Goal: Task Accomplishment & Management: Use online tool/utility

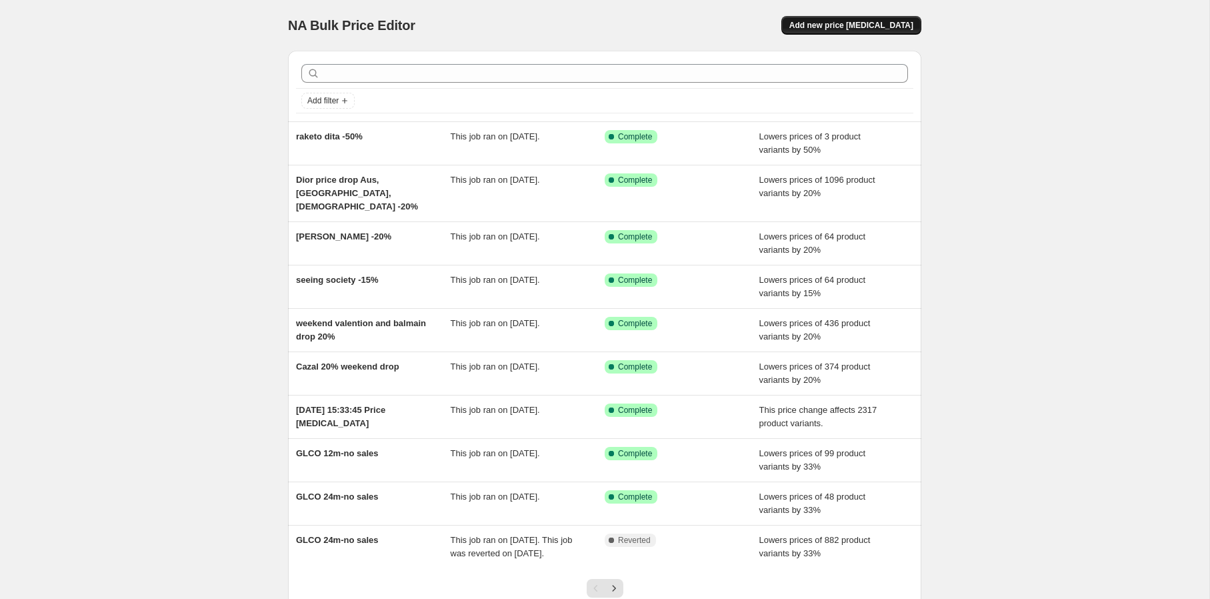
click at [912, 24] on span "Add new price [MEDICAL_DATA]" at bounding box center [851, 25] width 124 height 11
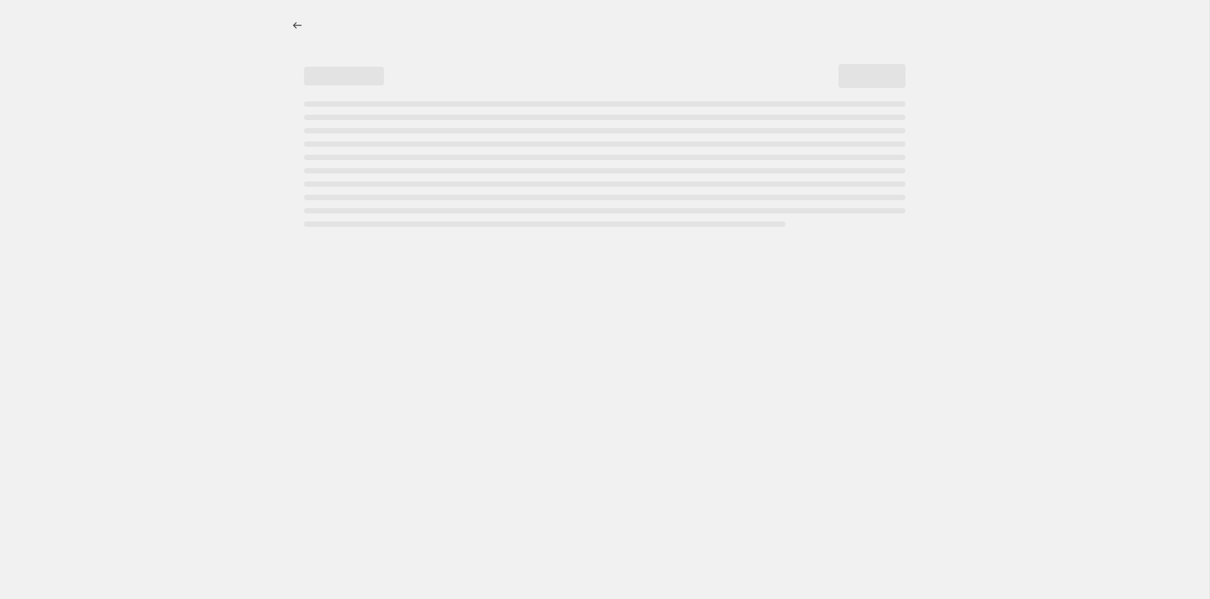
select select "percentage"
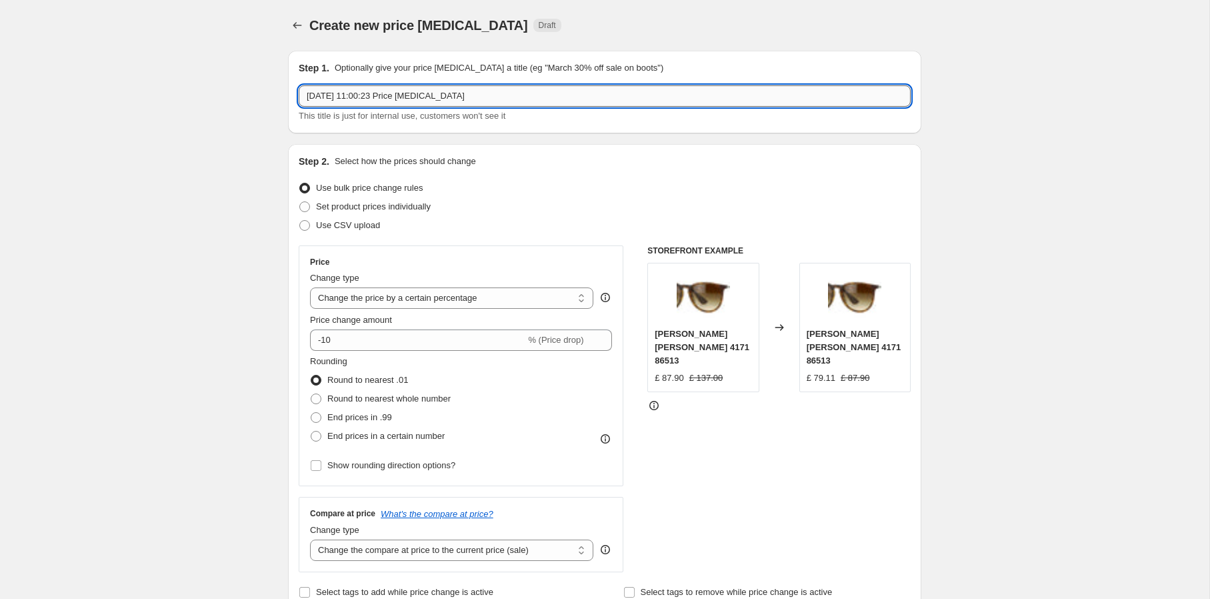
click at [662, 98] on input "[DATE] 11:00:23 Price [MEDICAL_DATA]" at bounding box center [605, 95] width 612 height 21
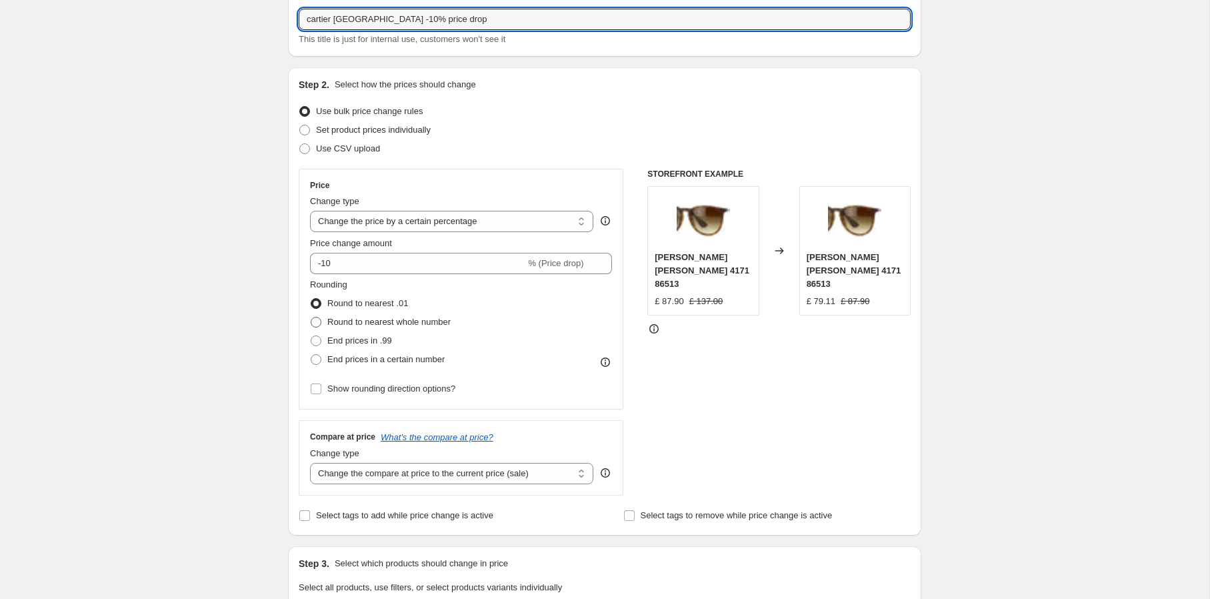
type input "cartier [GEOGRAPHIC_DATA] -10% price drop"
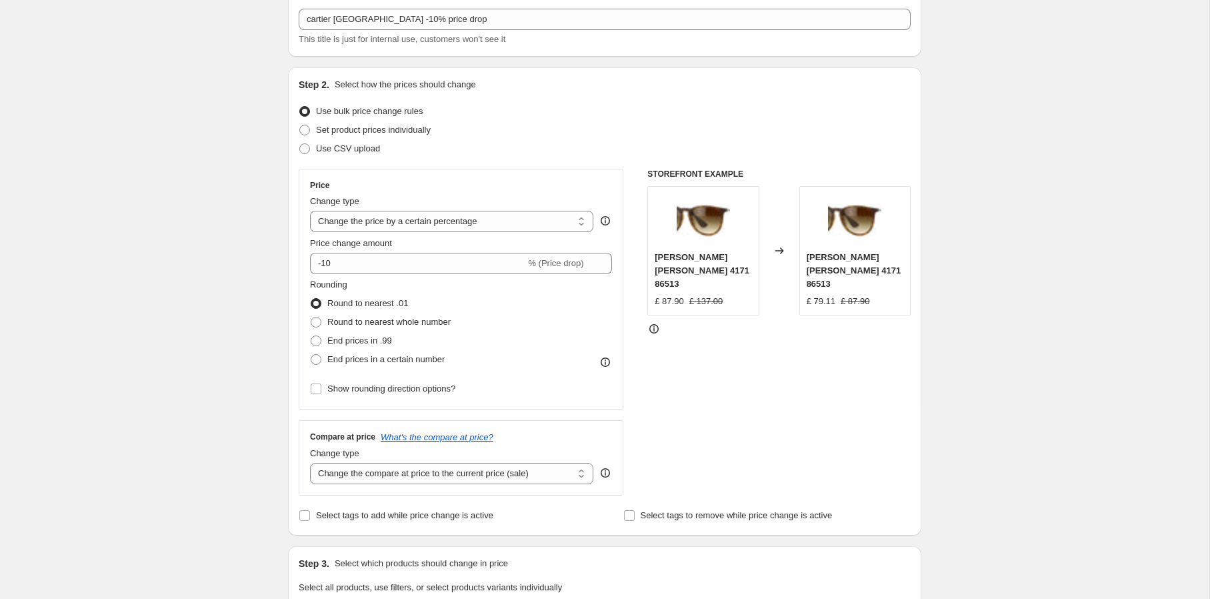
drag, startPoint x: 445, startPoint y: 326, endPoint x: 569, endPoint y: 316, distance: 124.4
click at [445, 326] on span "Round to nearest whole number" at bounding box center [388, 322] width 123 height 10
click at [311, 317] on input "Round to nearest whole number" at bounding box center [311, 317] width 1 height 1
radio input "true"
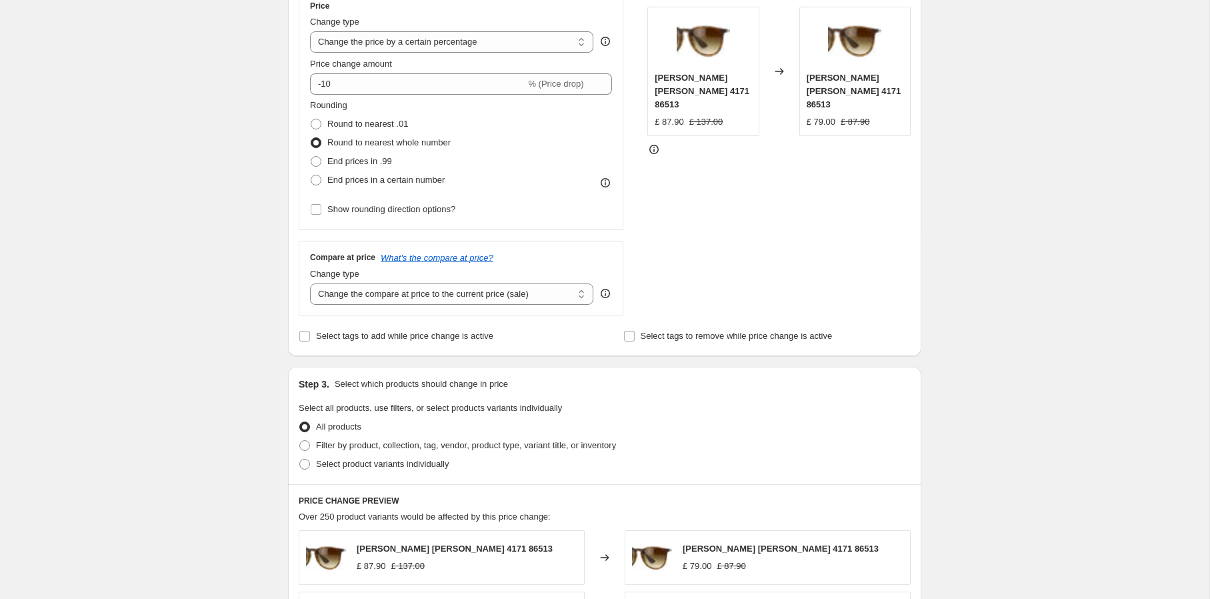
scroll to position [428, 0]
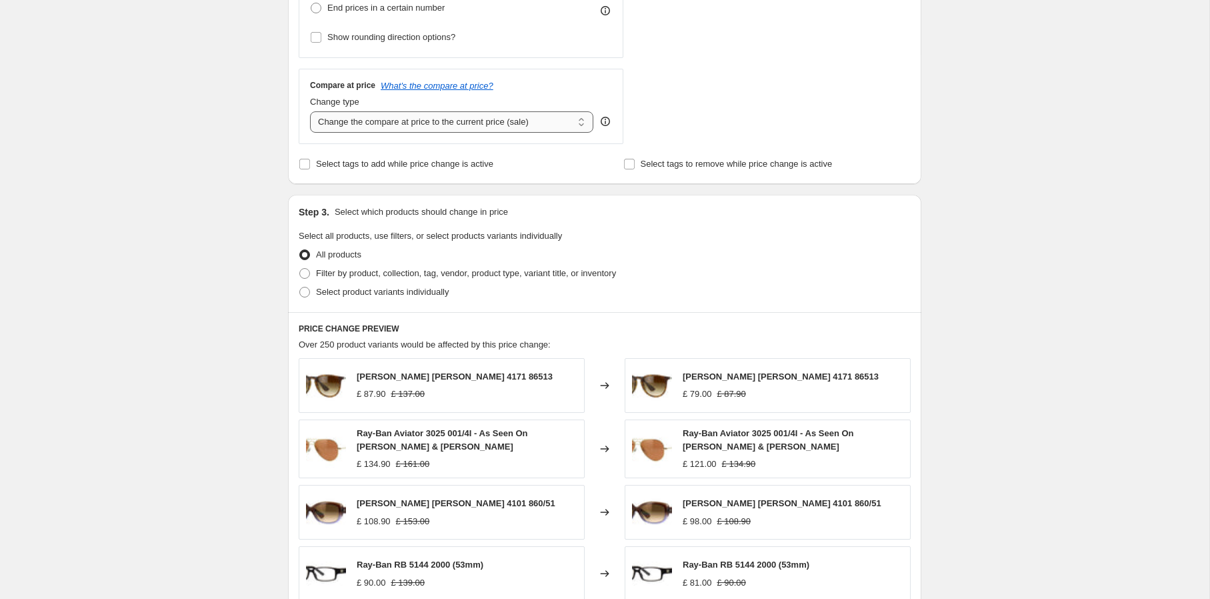
click at [512, 121] on select "Change the compare at price to the current price (sale) Change the compare at p…" at bounding box center [451, 121] width 283 height 21
click at [310, 111] on select "Change the compare at price to the current price (sale) Change the compare at p…" at bounding box center [451, 121] width 283 height 21
click at [735, 281] on div "Filter by product, collection, tag, vendor, product type, variant title, or inv…" at bounding box center [605, 273] width 612 height 19
click at [450, 272] on span "Filter by product, collection, tag, vendor, product type, variant title, or inv…" at bounding box center [466, 273] width 300 height 10
click at [300, 269] on input "Filter by product, collection, tag, vendor, product type, variant title, or inv…" at bounding box center [299, 268] width 1 height 1
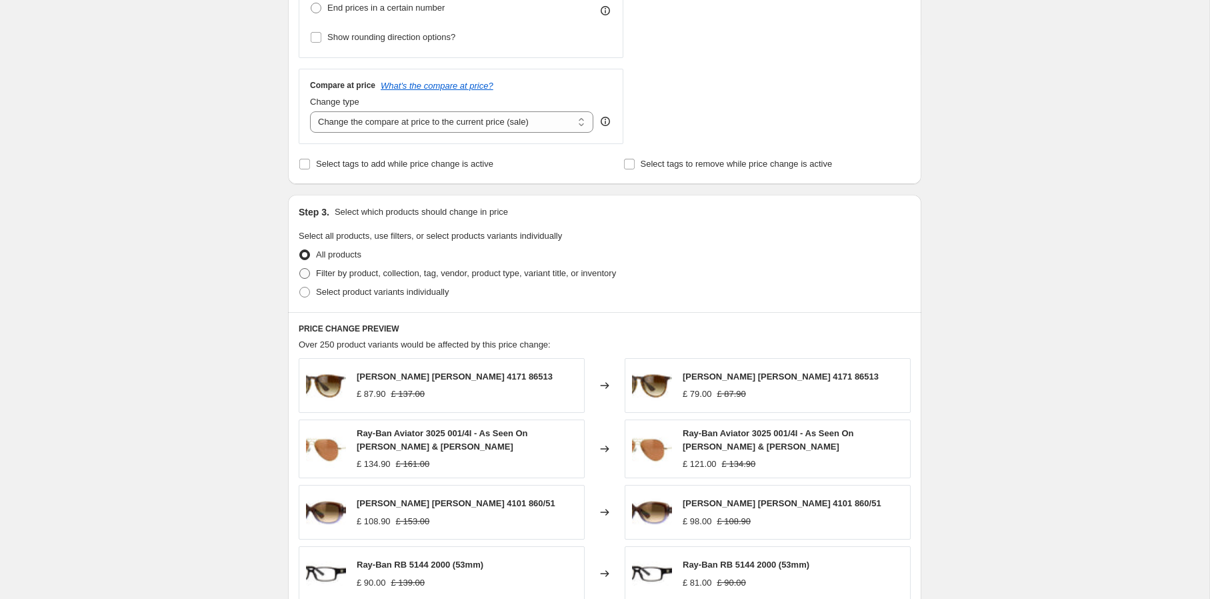
radio input "true"
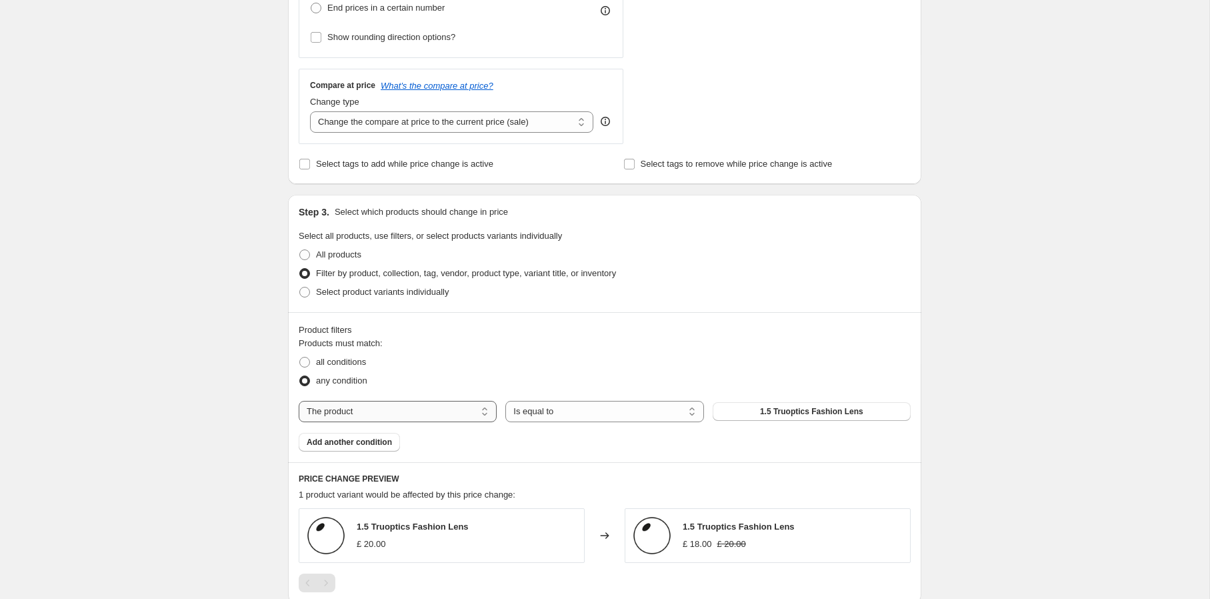
click at [437, 415] on select "The product The product's collection The product's tag The product's vendor The…" at bounding box center [398, 411] width 198 height 21
select select "vendor"
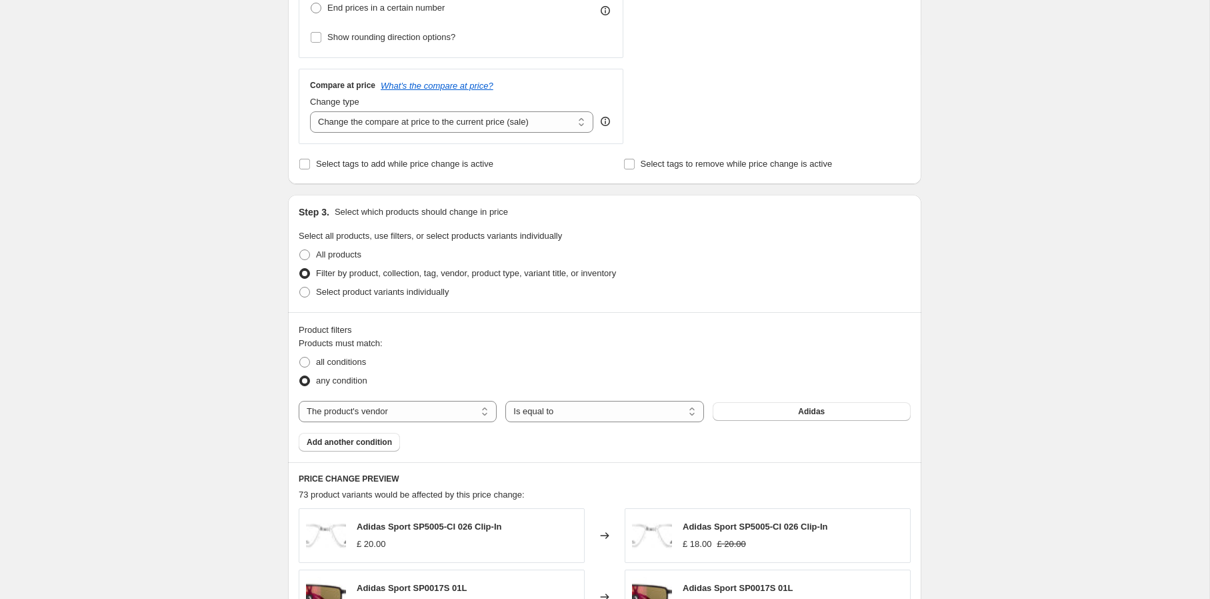
click at [767, 412] on button "Adidas" at bounding box center [812, 411] width 198 height 19
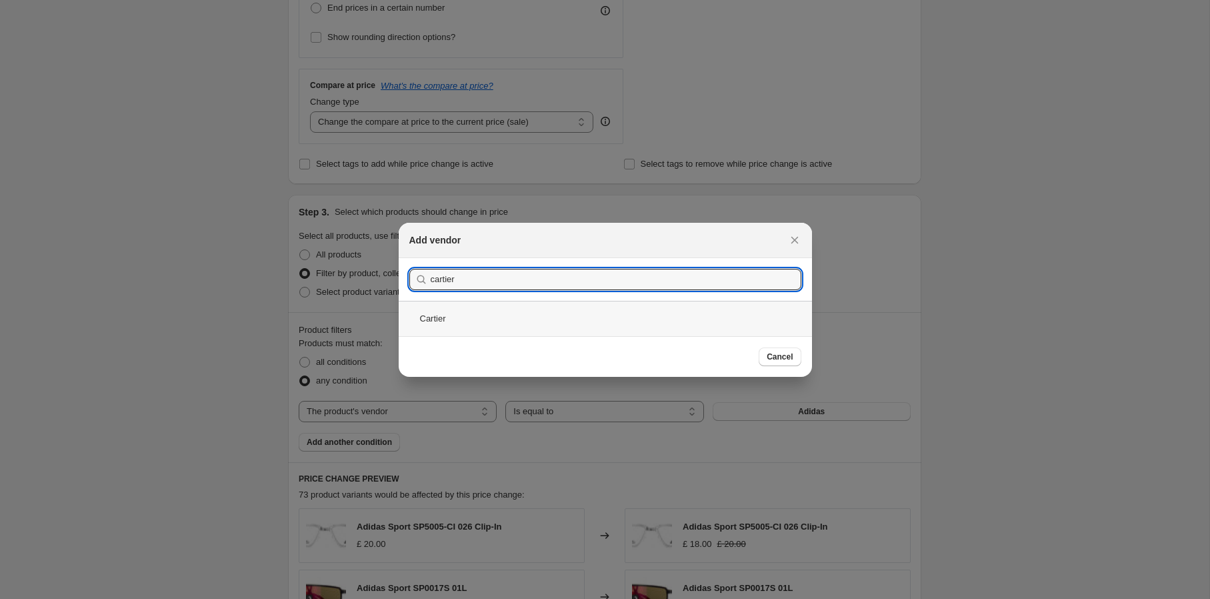
type input "cartier"
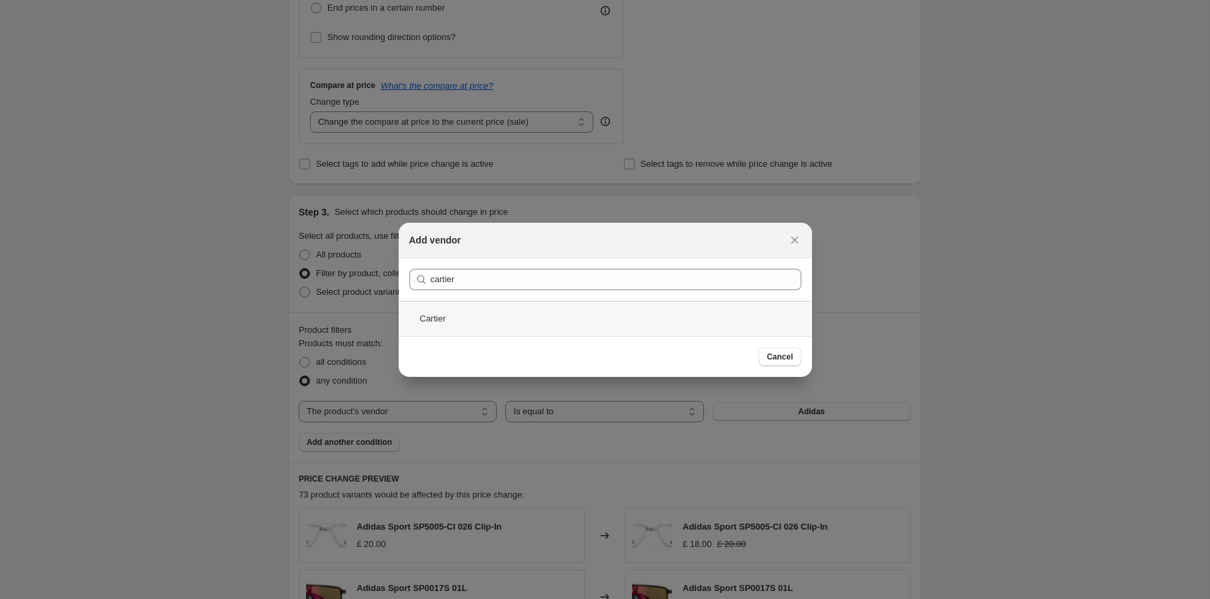
click at [583, 318] on div "Cartier" at bounding box center [605, 318] width 413 height 35
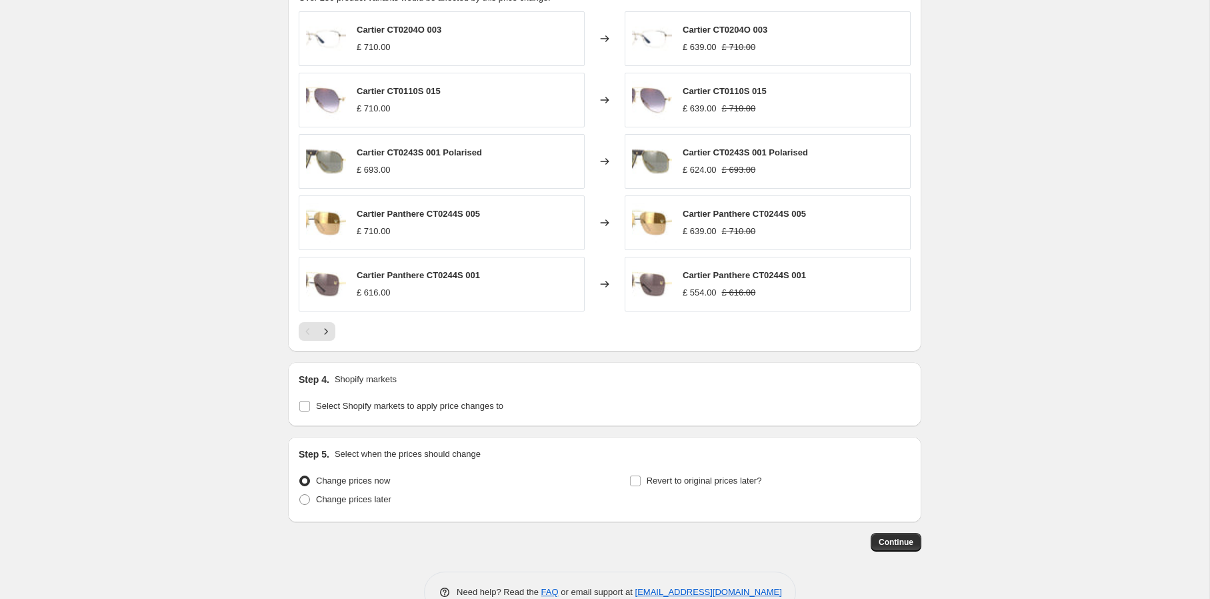
scroll to position [959, 0]
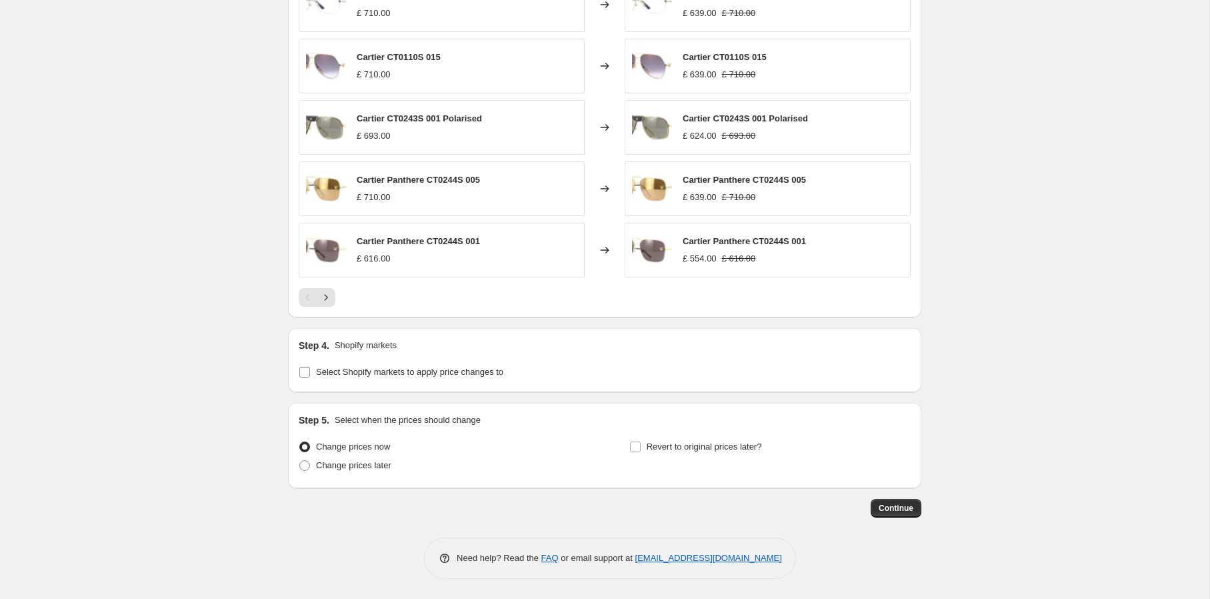
click at [437, 375] on span "Select Shopify markets to apply price changes to" at bounding box center [409, 372] width 187 height 10
click at [310, 375] on input "Select Shopify markets to apply price changes to" at bounding box center [304, 372] width 11 height 11
checkbox input "true"
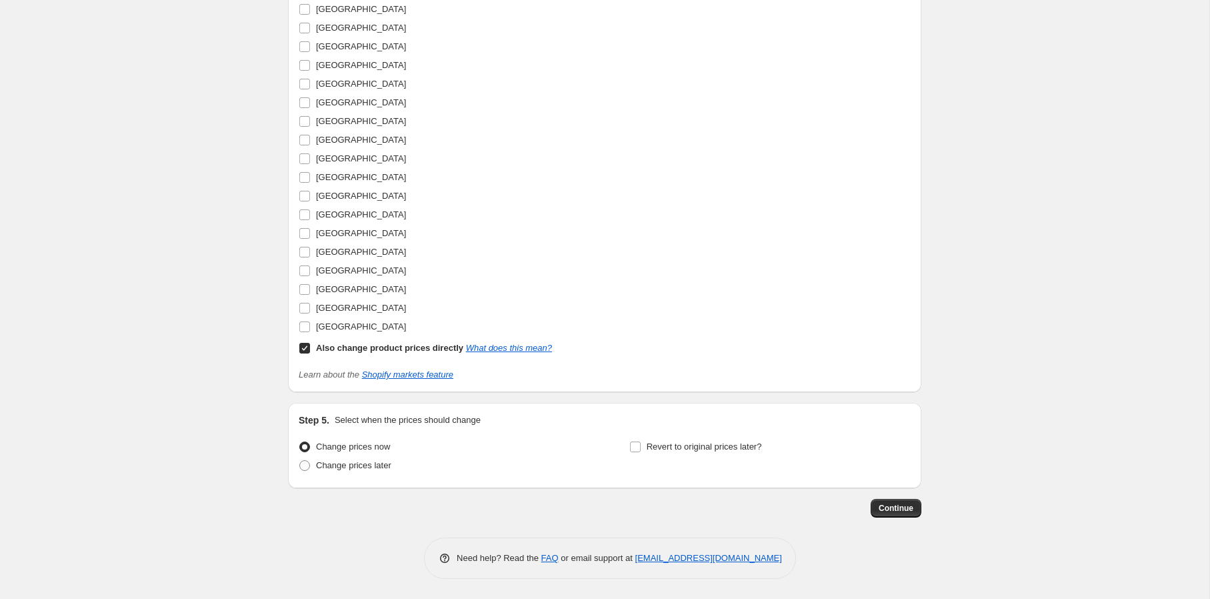
scroll to position [1910, 0]
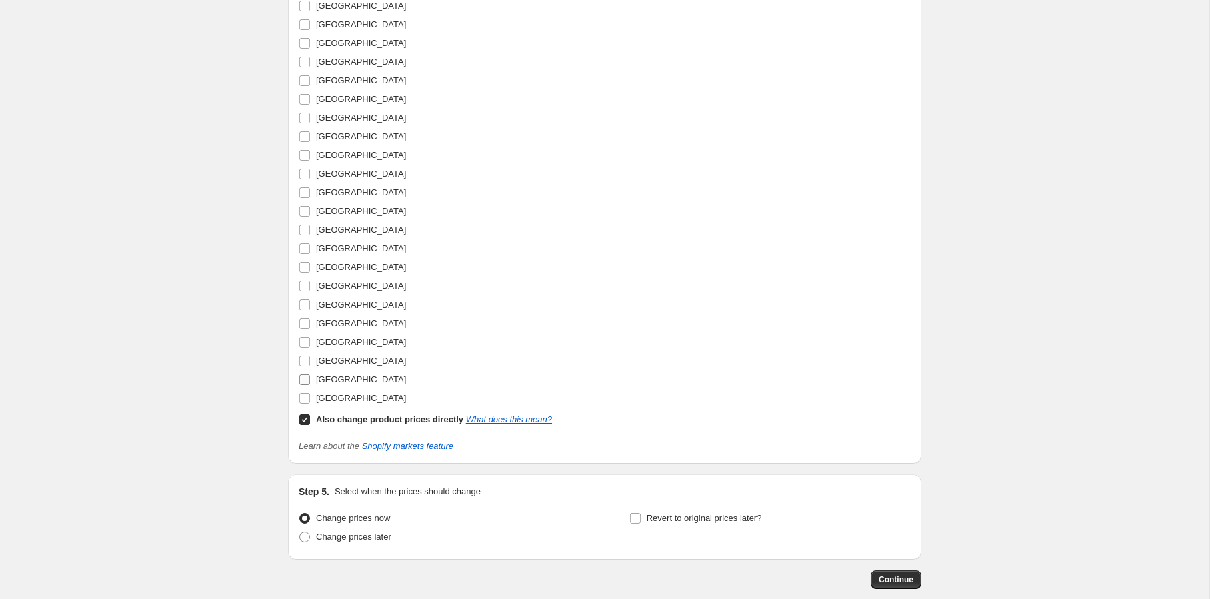
click at [356, 381] on span "[GEOGRAPHIC_DATA]" at bounding box center [361, 379] width 90 height 10
click at [310, 381] on input "[GEOGRAPHIC_DATA]" at bounding box center [304, 379] width 11 height 11
checkbox input "true"
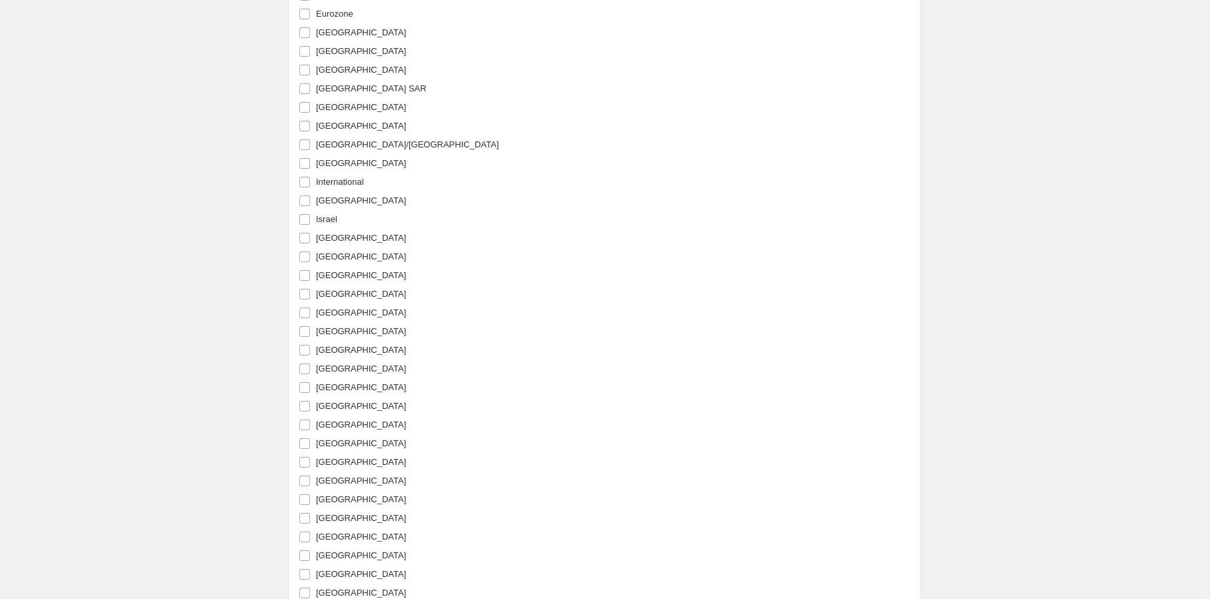
scroll to position [1566, 0]
click at [340, 552] on span "[GEOGRAPHIC_DATA]" at bounding box center [361, 555] width 90 height 10
click at [310, 552] on input "[GEOGRAPHIC_DATA]" at bounding box center [304, 555] width 11 height 11
checkbox input "true"
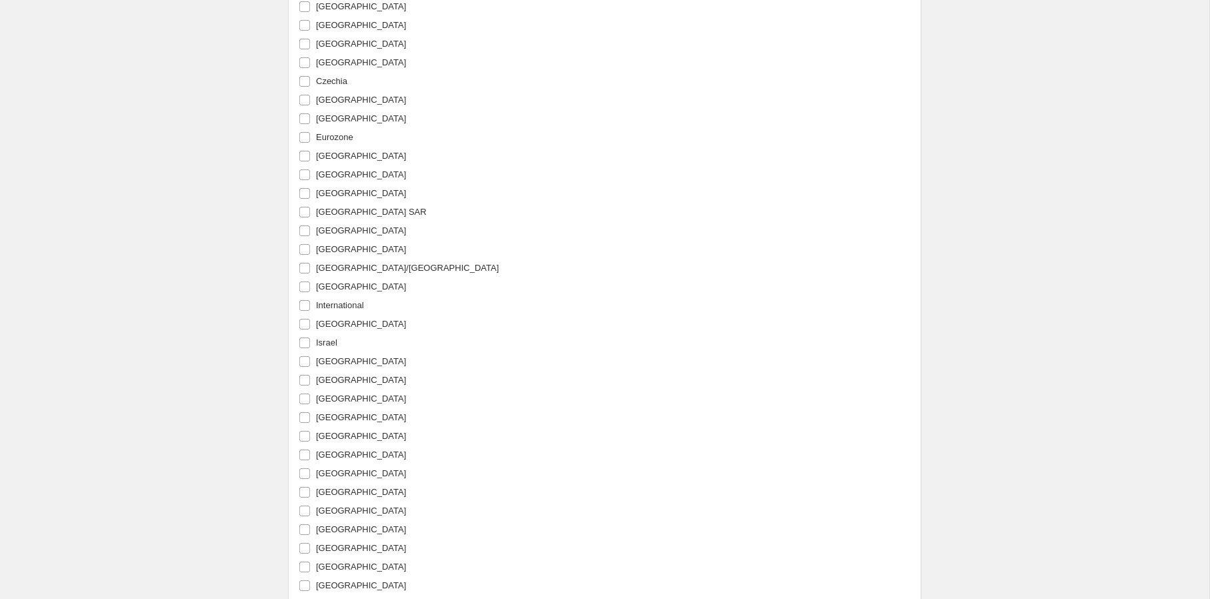
scroll to position [1496, 0]
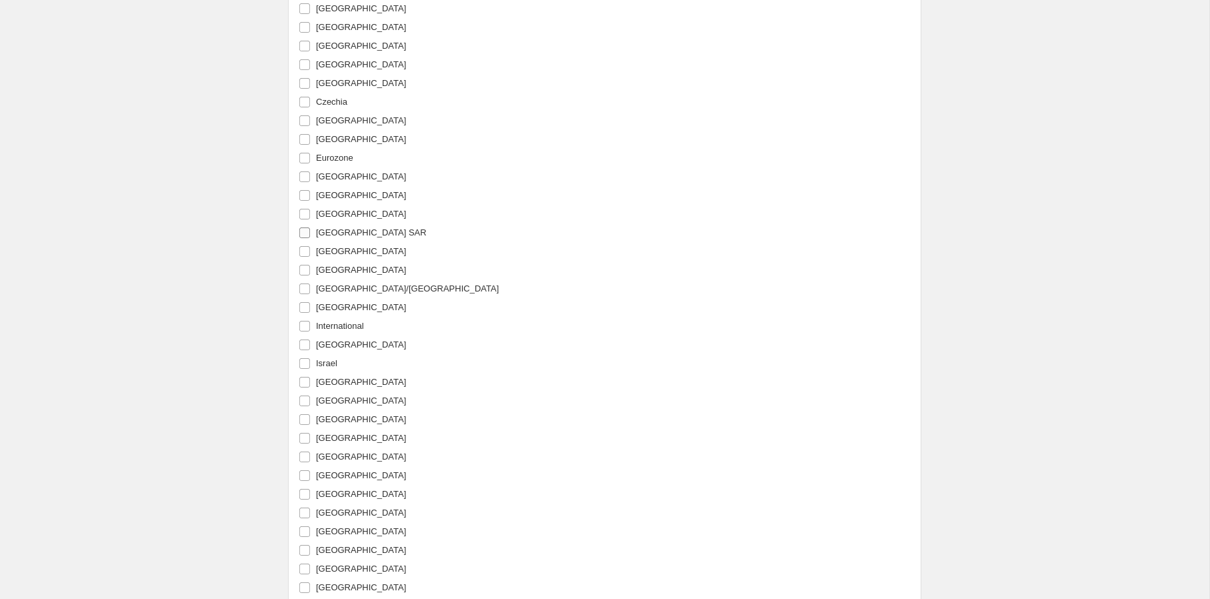
click at [349, 234] on span "[GEOGRAPHIC_DATA] SAR" at bounding box center [371, 232] width 111 height 10
click at [310, 234] on input "[GEOGRAPHIC_DATA] SAR" at bounding box center [304, 232] width 11 height 11
checkbox input "true"
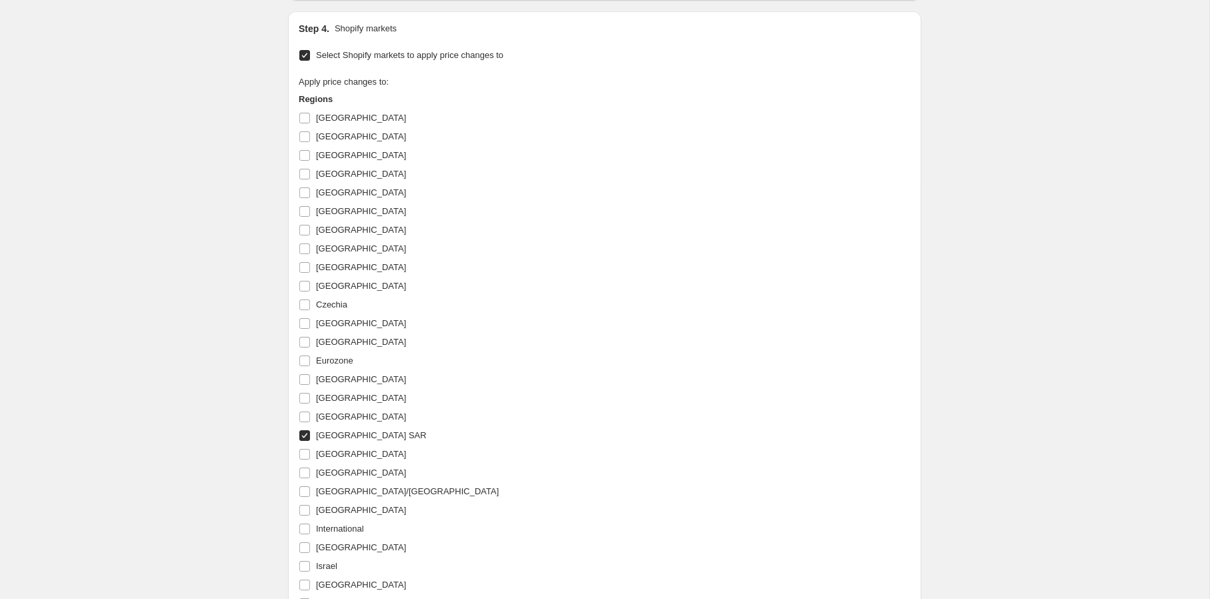
scroll to position [1229, 0]
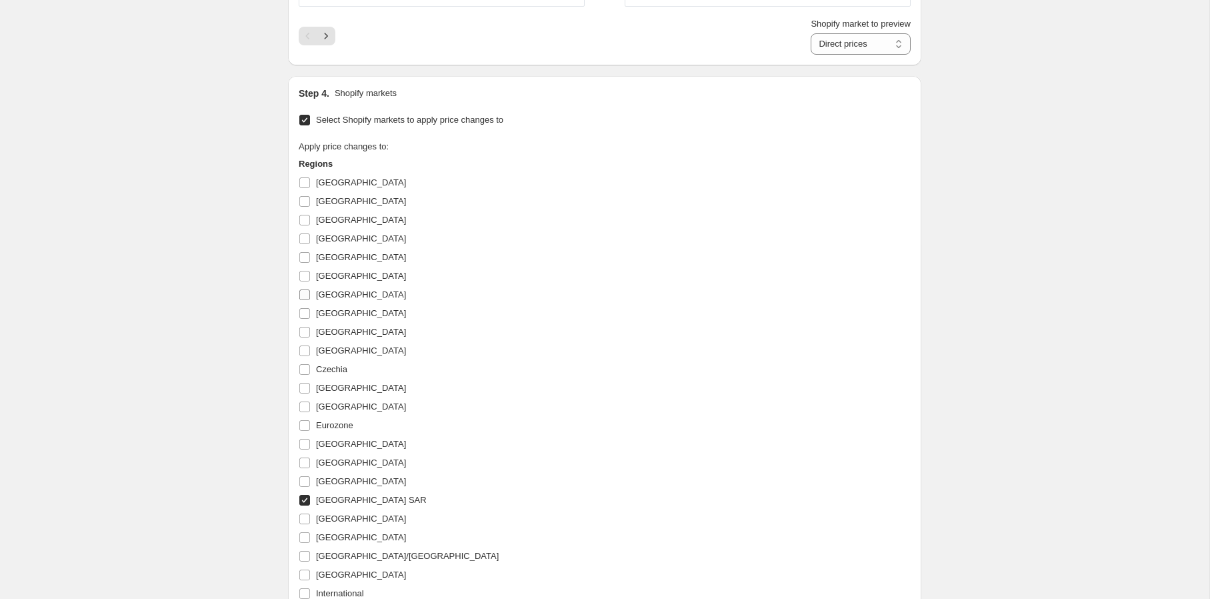
click at [339, 296] on span "[GEOGRAPHIC_DATA]" at bounding box center [361, 294] width 90 height 10
click at [310, 296] on input "[GEOGRAPHIC_DATA]" at bounding box center [304, 294] width 11 height 11
checkbox input "true"
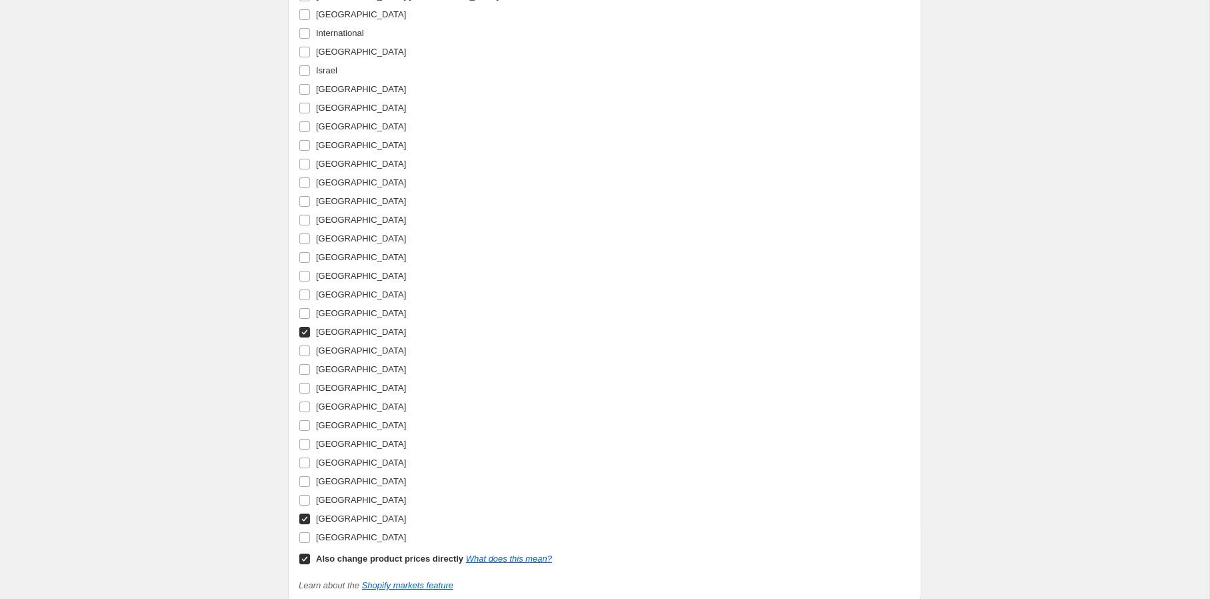
scroll to position [2000, 0]
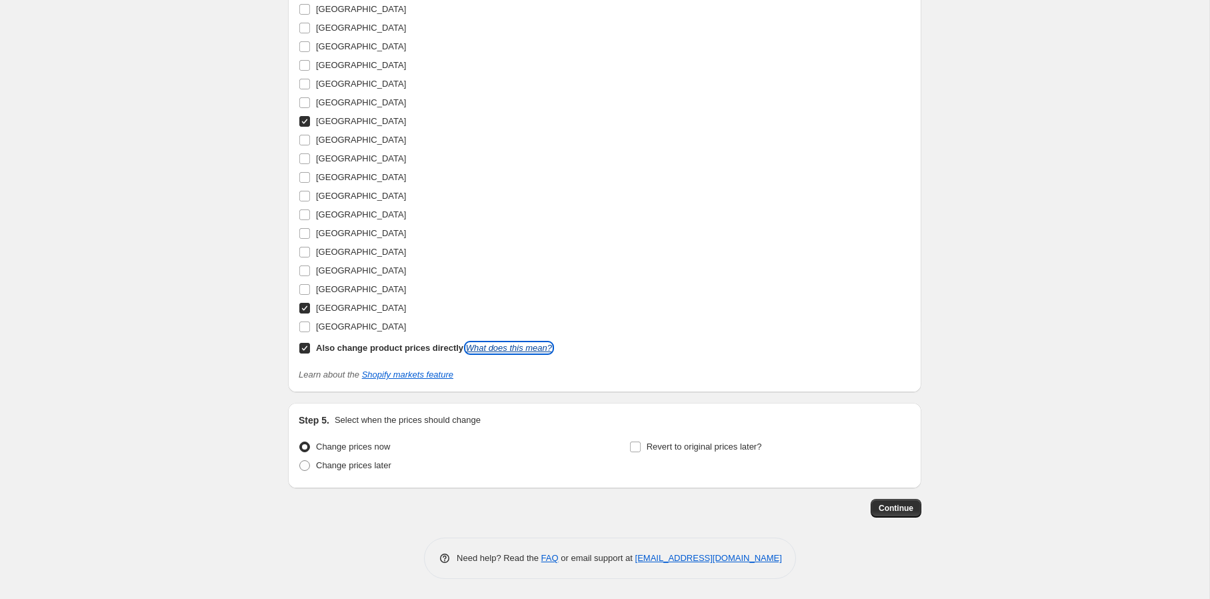
click at [523, 351] on link "What does this mean?" at bounding box center [509, 348] width 86 height 10
click at [306, 350] on input "Also change product prices directly What does this mean?" at bounding box center [304, 348] width 11 height 11
checkbox input "false"
select select "58982571"
click at [895, 505] on span "Continue" at bounding box center [896, 508] width 35 height 11
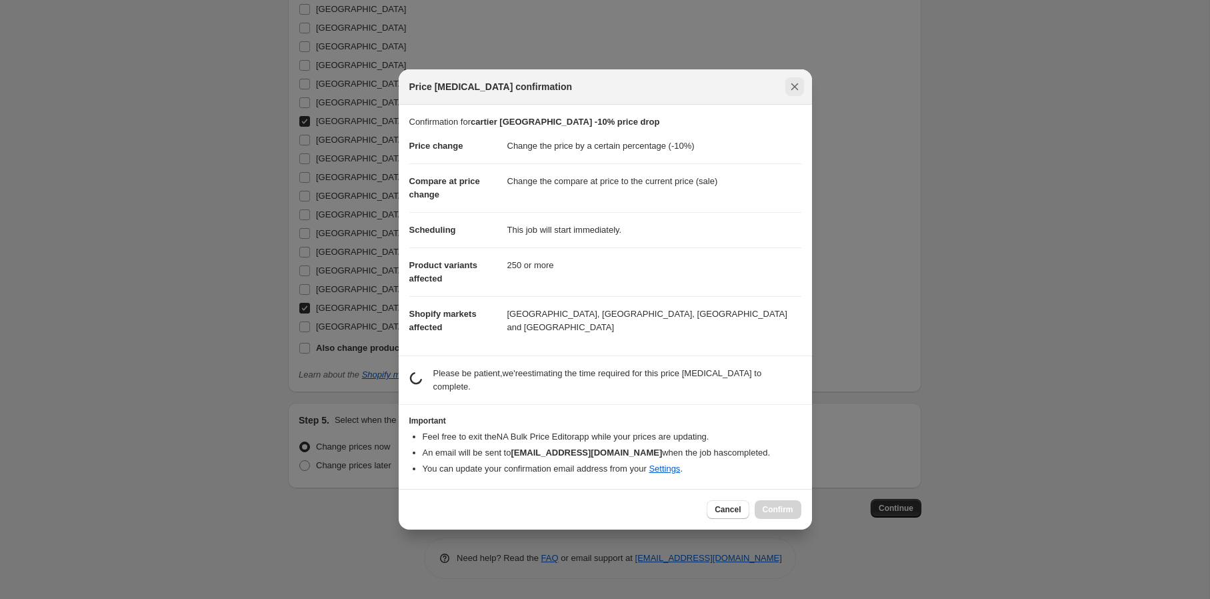
click at [793, 87] on icon "Close" at bounding box center [794, 86] width 7 height 7
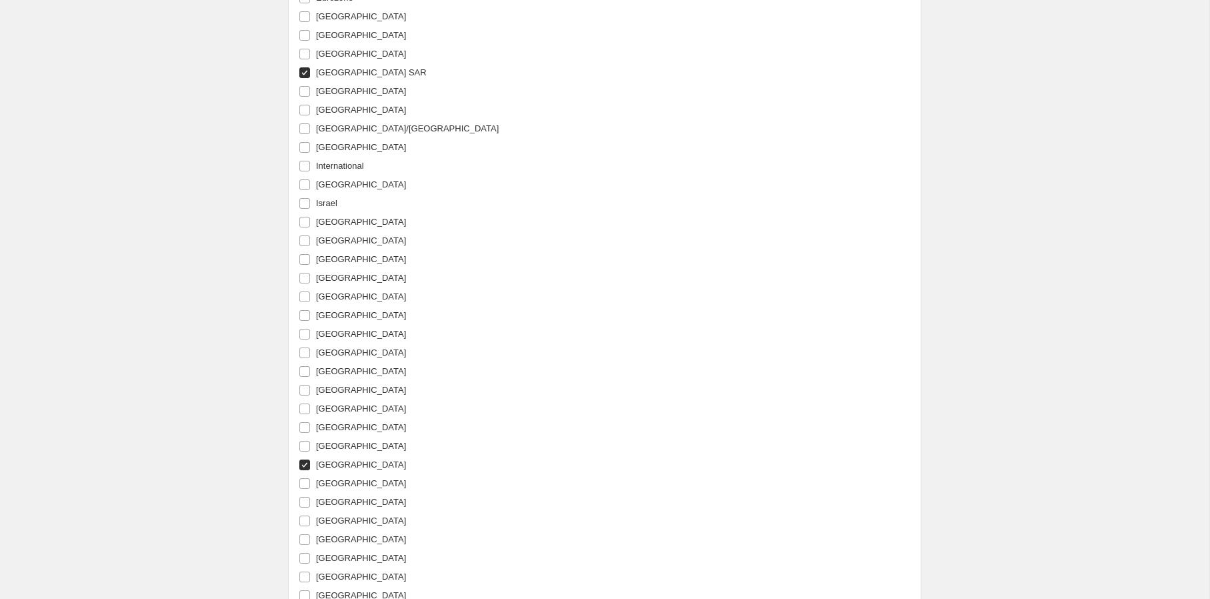
scroll to position [1159, 0]
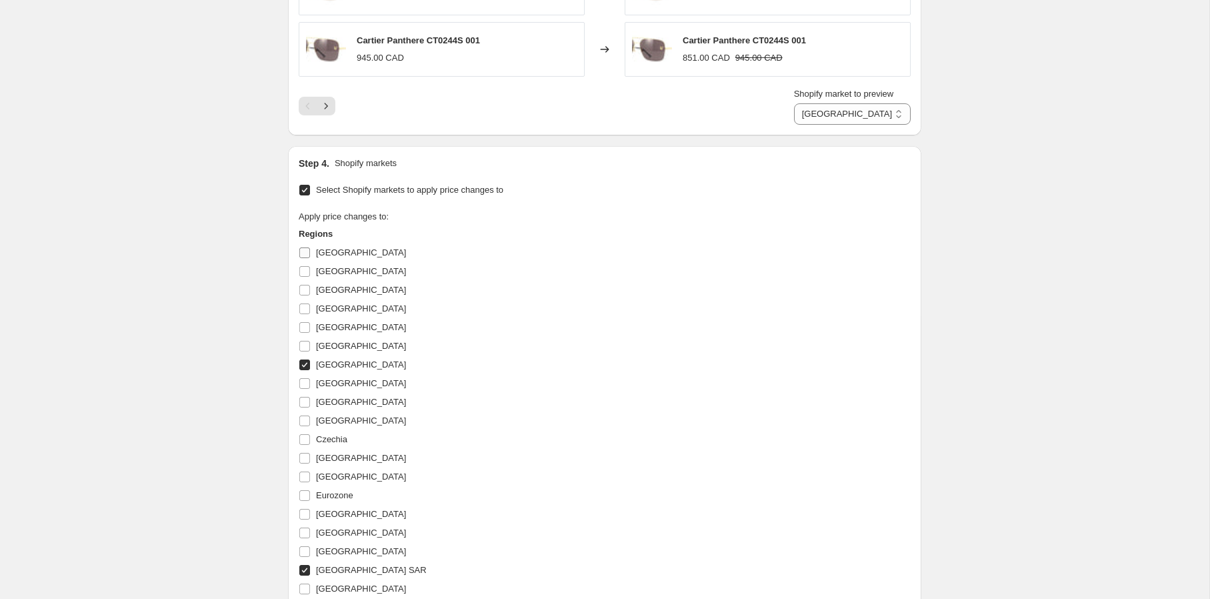
click at [309, 250] on input "[GEOGRAPHIC_DATA]" at bounding box center [304, 252] width 11 height 11
checkbox input "true"
select select "58917035"
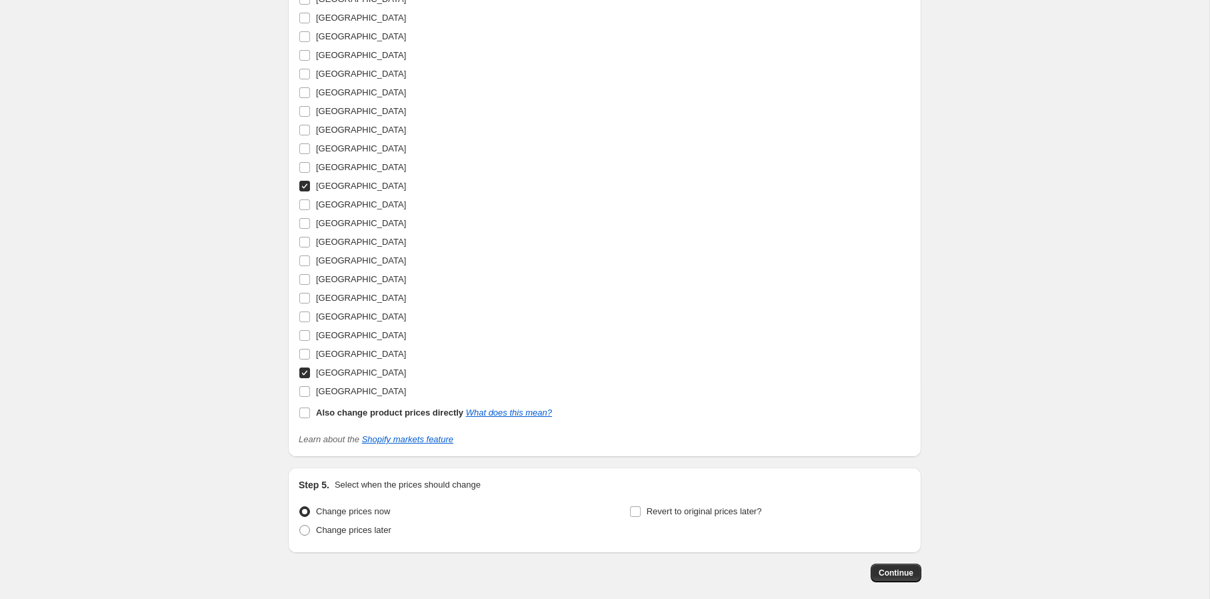
scroll to position [2000, 0]
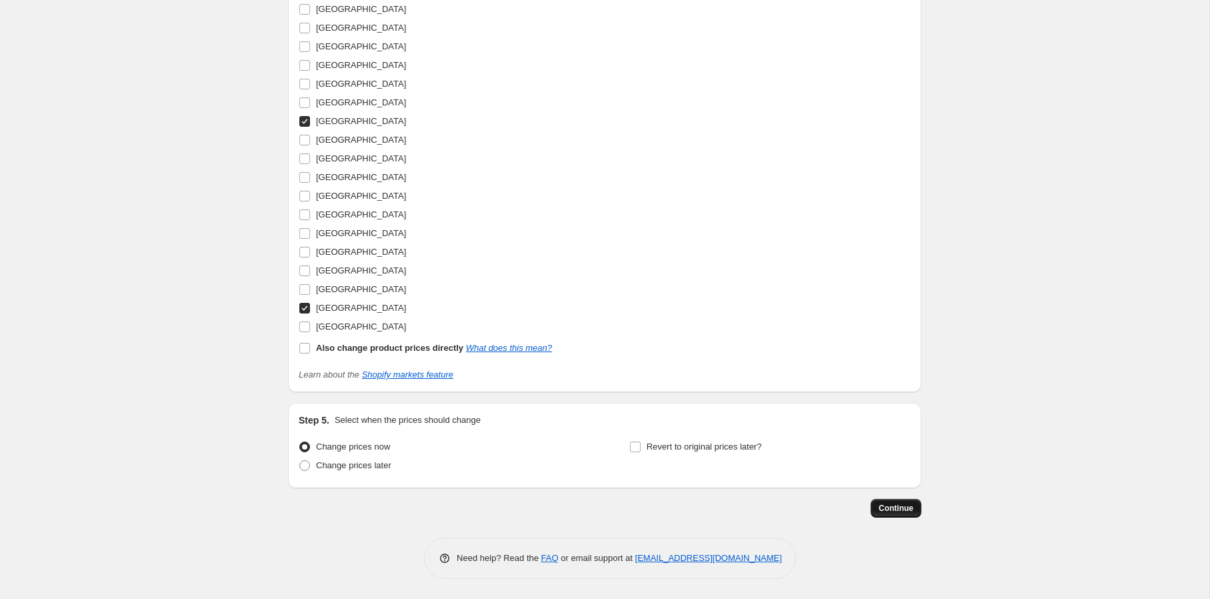
click at [887, 506] on span "Continue" at bounding box center [896, 508] width 35 height 11
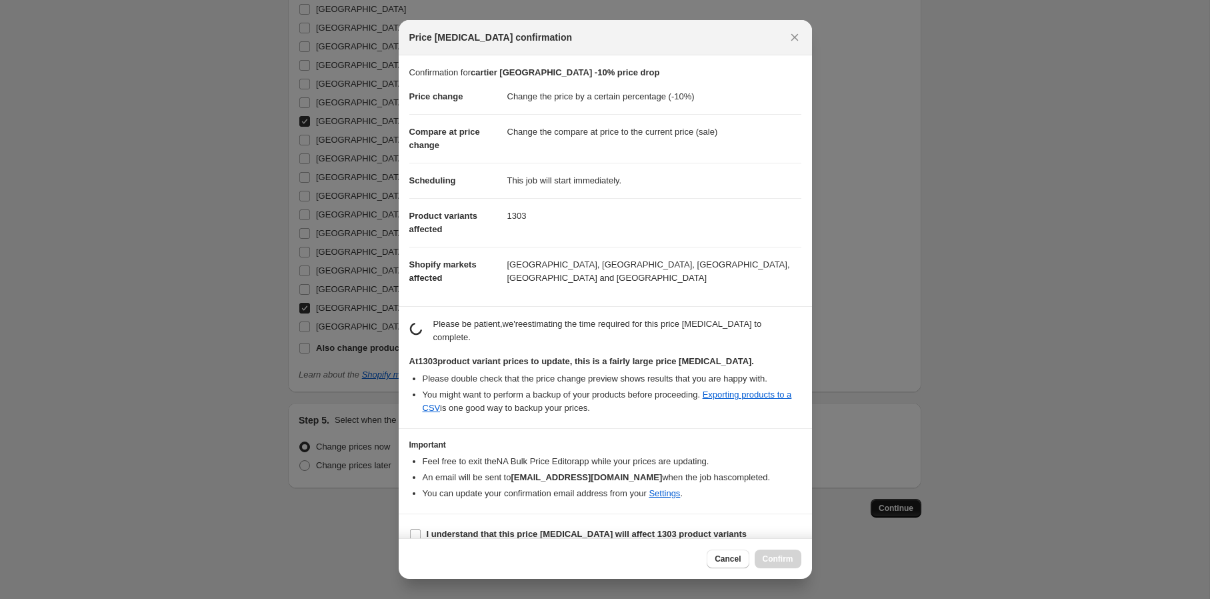
scroll to position [0, 0]
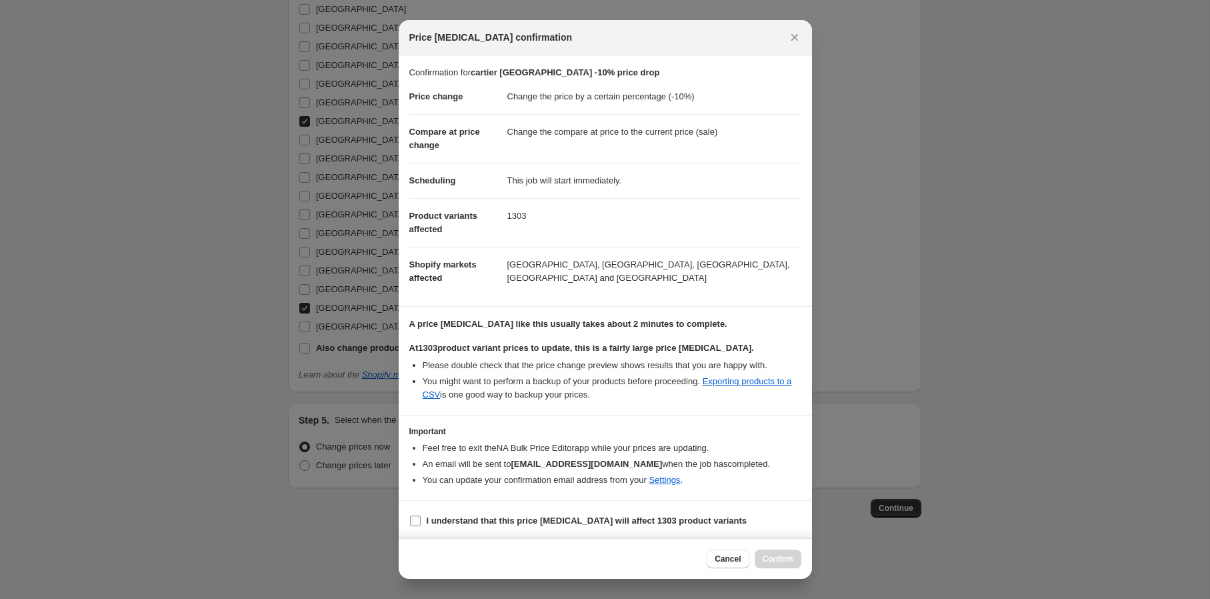
drag, startPoint x: 467, startPoint y: 518, endPoint x: 500, endPoint y: 521, distance: 33.4
click at [467, 518] on b "I understand that this price [MEDICAL_DATA] will affect 1303 product variants" at bounding box center [587, 520] width 321 height 10
click at [549, 519] on b "I understand that this price [MEDICAL_DATA] will affect 1303 product variants" at bounding box center [587, 520] width 321 height 10
click at [421, 519] on input "I understand that this price [MEDICAL_DATA] will affect 1303 product variants" at bounding box center [415, 520] width 11 height 11
checkbox input "true"
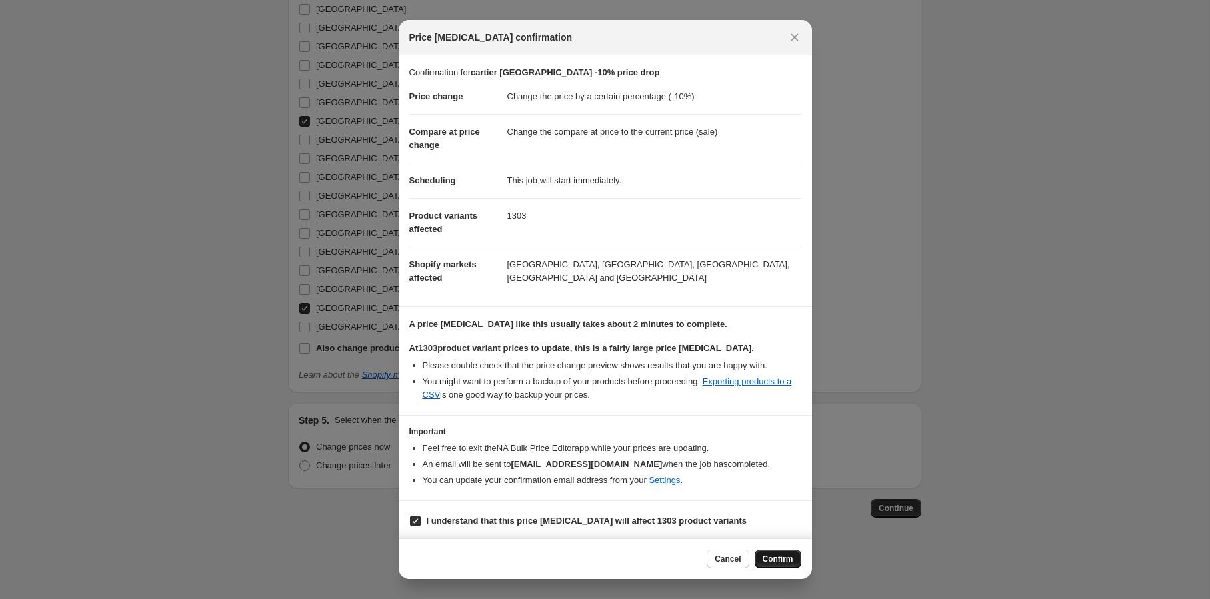
click at [777, 563] on span "Confirm" at bounding box center [778, 558] width 31 height 11
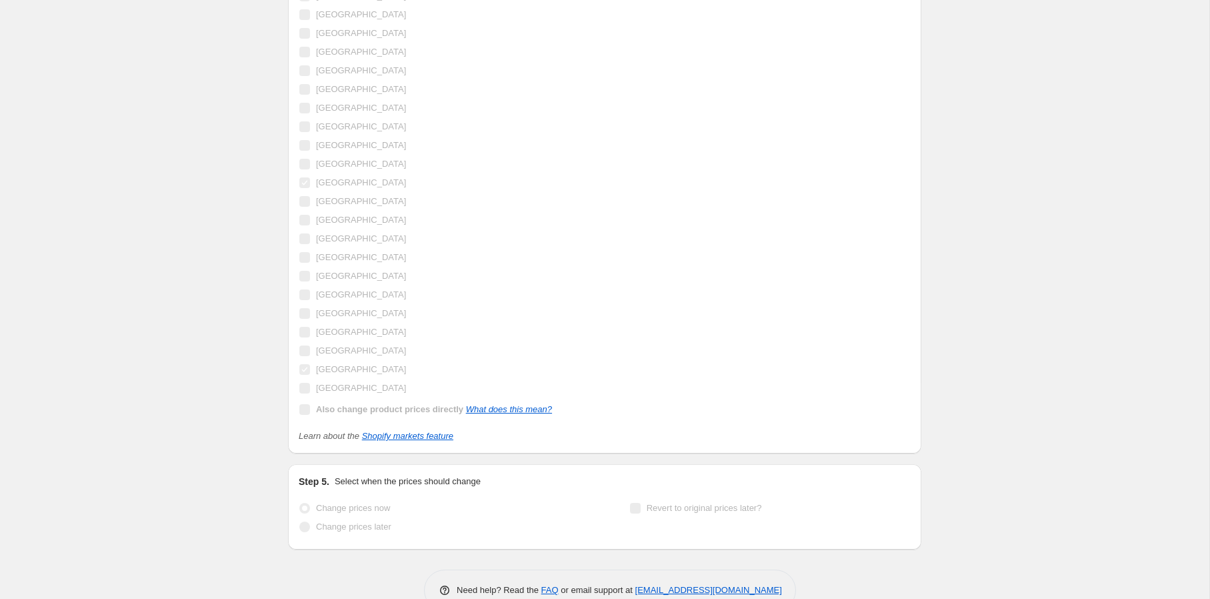
scroll to position [2034, 0]
